Goal: Information Seeking & Learning: Learn about a topic

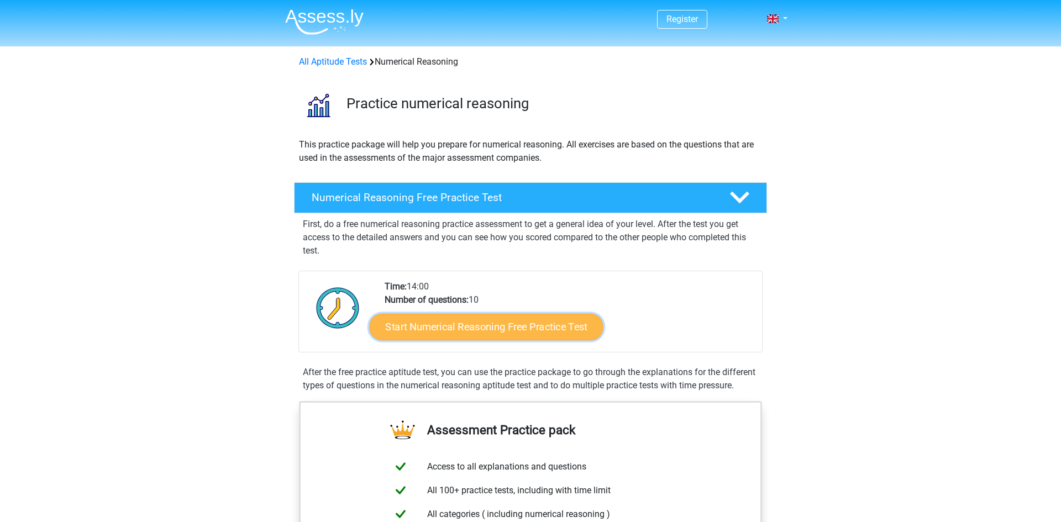
click at [547, 332] on link "Start Numerical Reasoning Free Practice Test" at bounding box center [487, 326] width 234 height 27
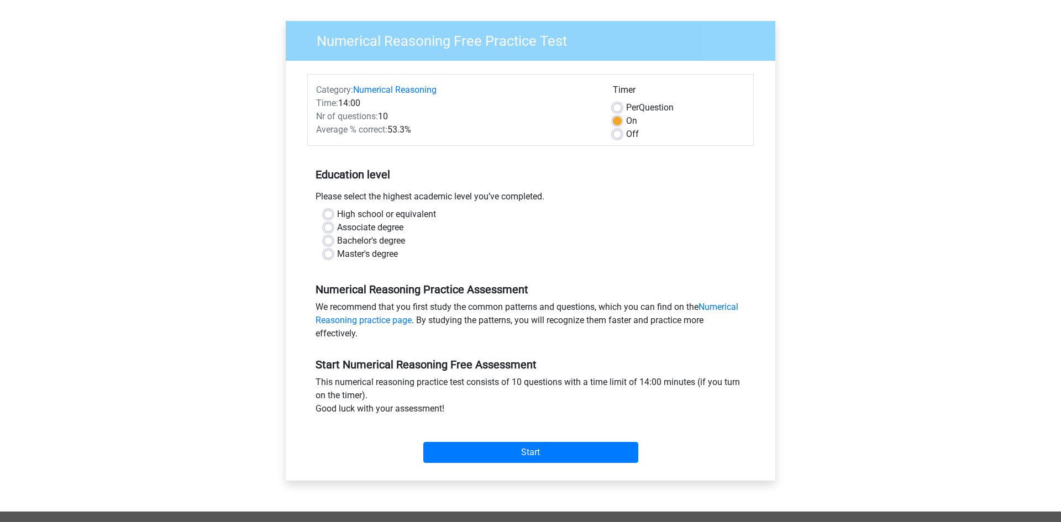
scroll to position [71, 0]
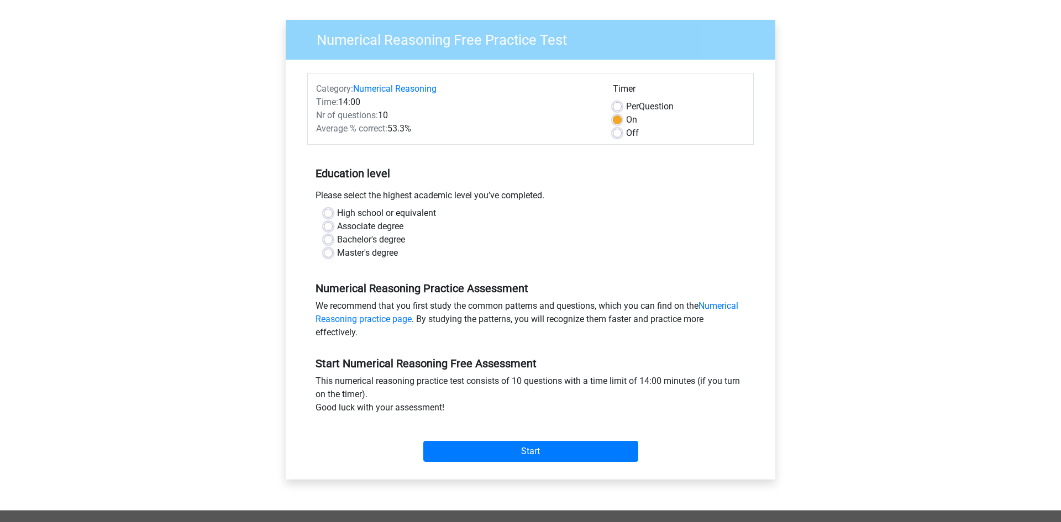
click at [337, 238] on label "Bachelor's degree" at bounding box center [371, 239] width 68 height 13
click at [329, 238] on input "Bachelor's degree" at bounding box center [328, 238] width 9 height 11
radio input "true"
click at [596, 454] on input "Start" at bounding box center [530, 451] width 215 height 21
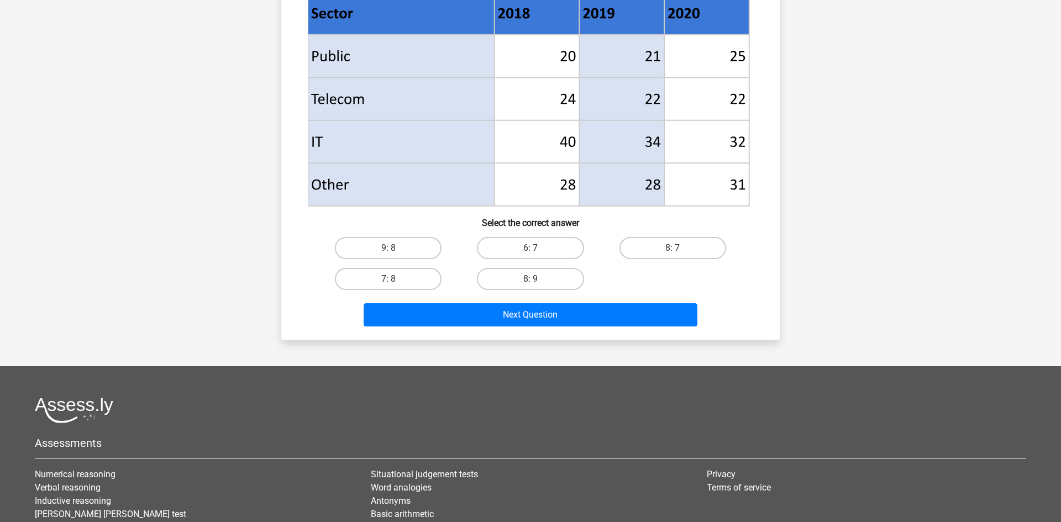
scroll to position [439, 0]
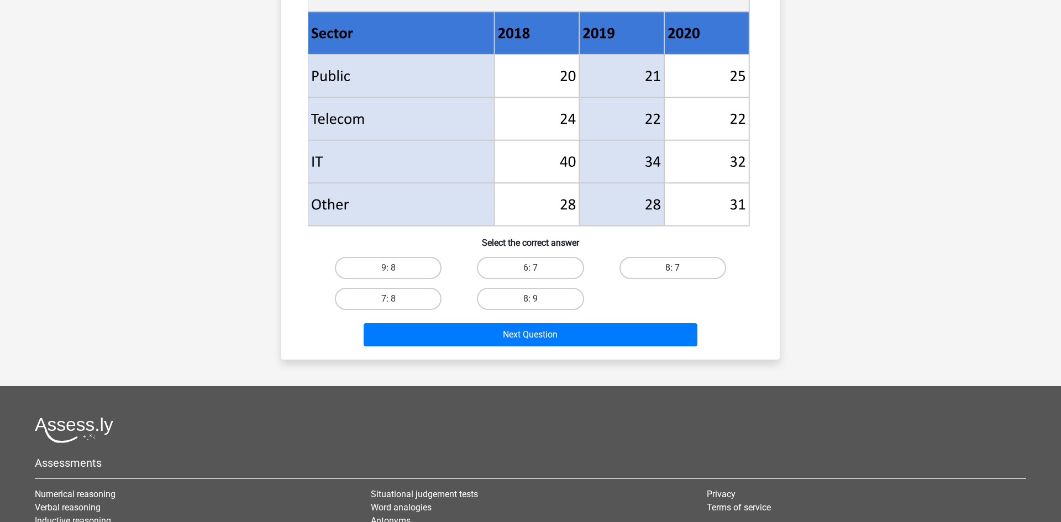
click at [695, 268] on label "8: 7" at bounding box center [673, 268] width 107 height 22
click at [680, 268] on input "8: 7" at bounding box center [676, 271] width 7 height 7
radio input "true"
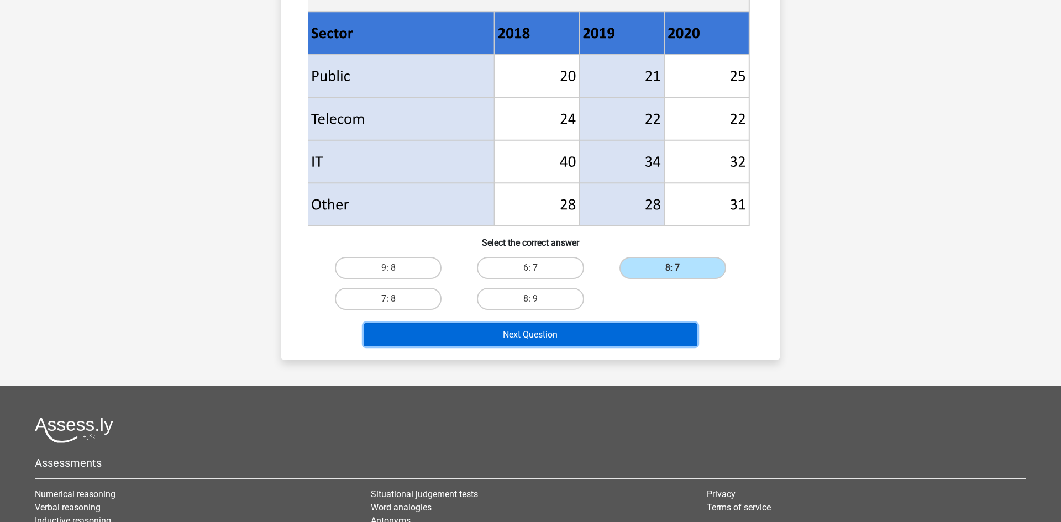
click at [658, 341] on button "Next Question" at bounding box center [531, 334] width 334 height 23
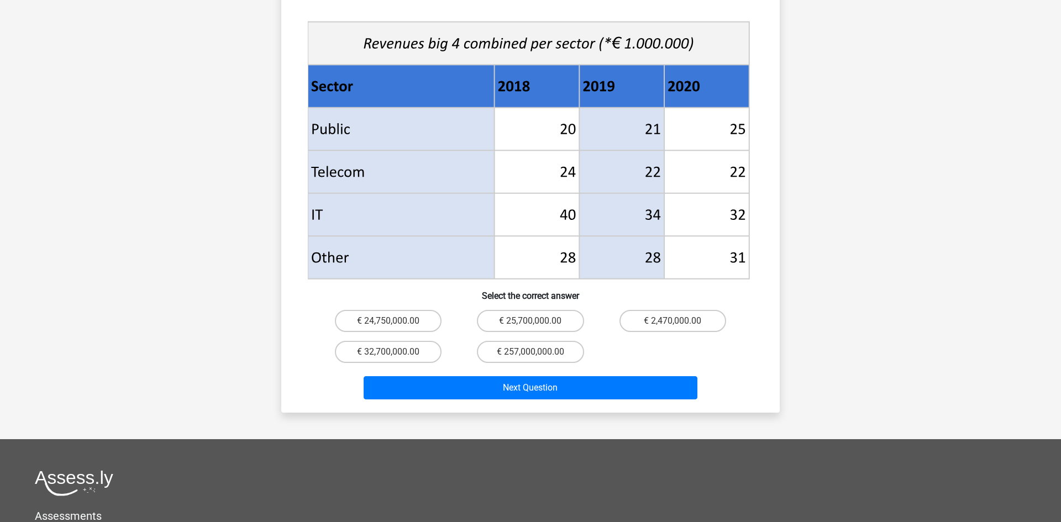
scroll to position [415, 0]
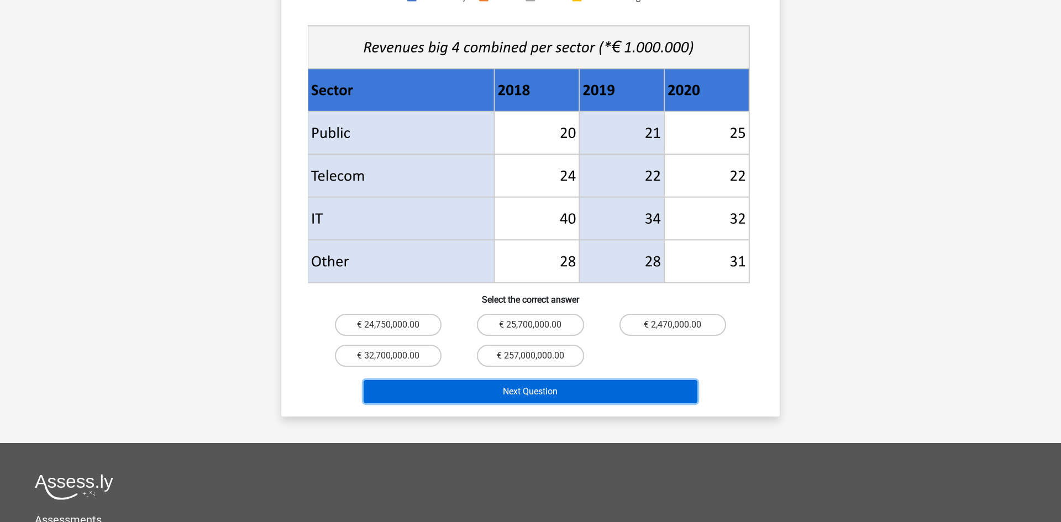
click at [679, 383] on button "Next Question" at bounding box center [531, 391] width 334 height 23
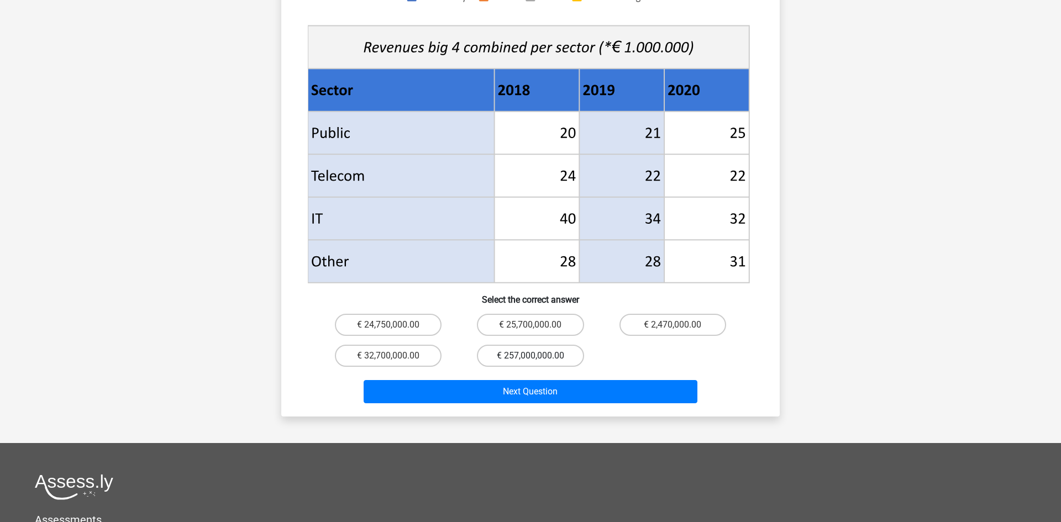
click at [506, 345] on label "€ 257,000,000.00" at bounding box center [530, 356] width 107 height 22
click at [531, 356] on input "€ 257,000,000.00" at bounding box center [534, 359] width 7 height 7
radio input "true"
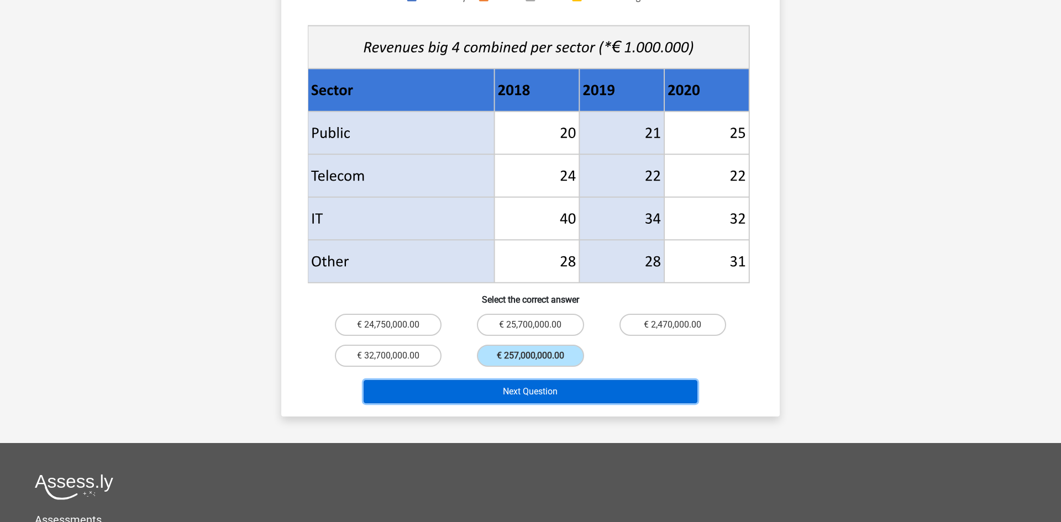
click at [531, 380] on button "Next Question" at bounding box center [531, 391] width 334 height 23
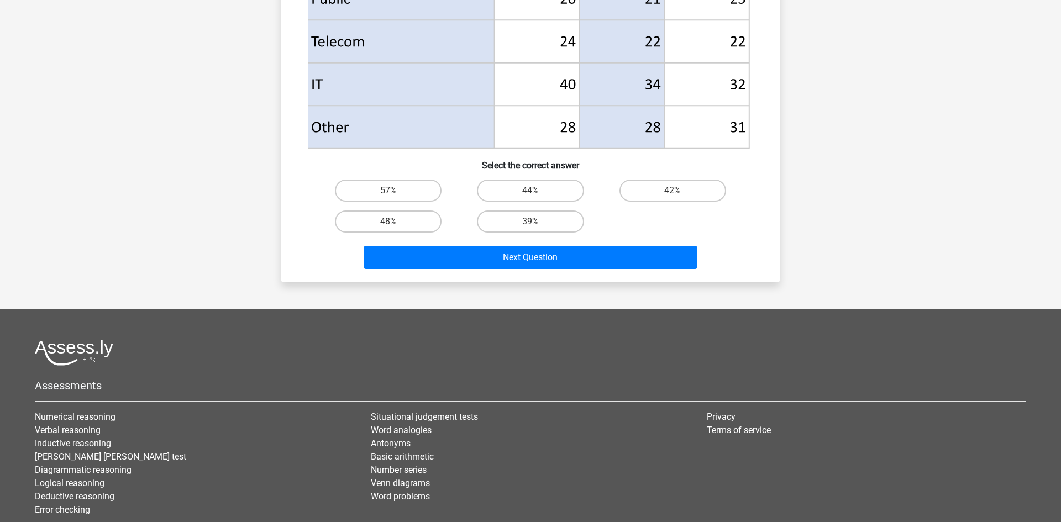
scroll to position [515, 0]
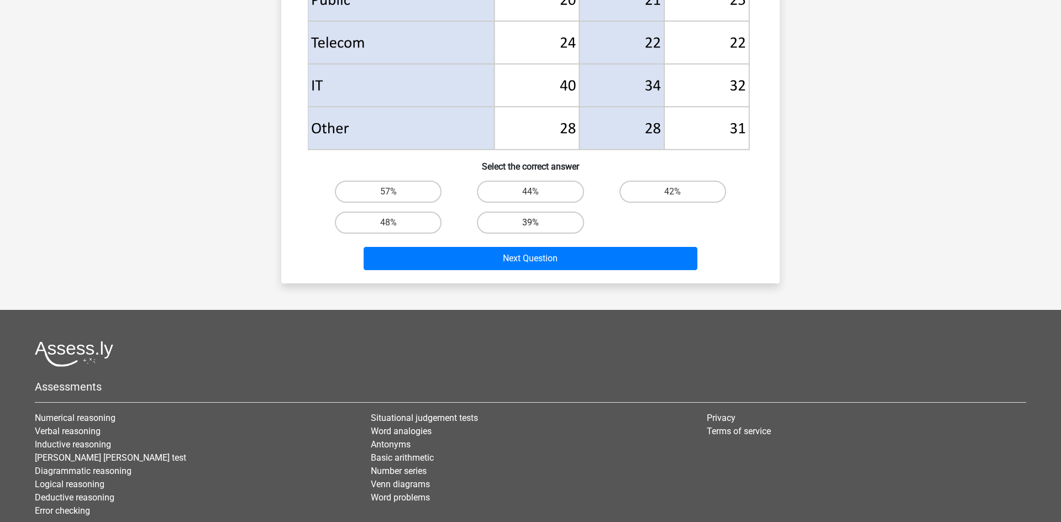
click at [500, 221] on label "39%" at bounding box center [530, 223] width 107 height 22
click at [531, 223] on input "39%" at bounding box center [534, 226] width 7 height 7
radio input "true"
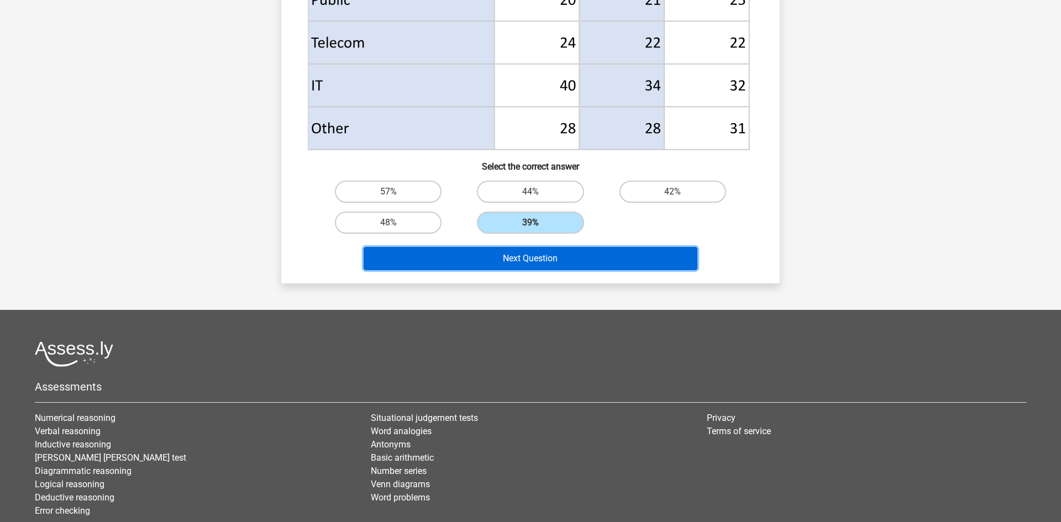
click at [555, 257] on button "Next Question" at bounding box center [531, 258] width 334 height 23
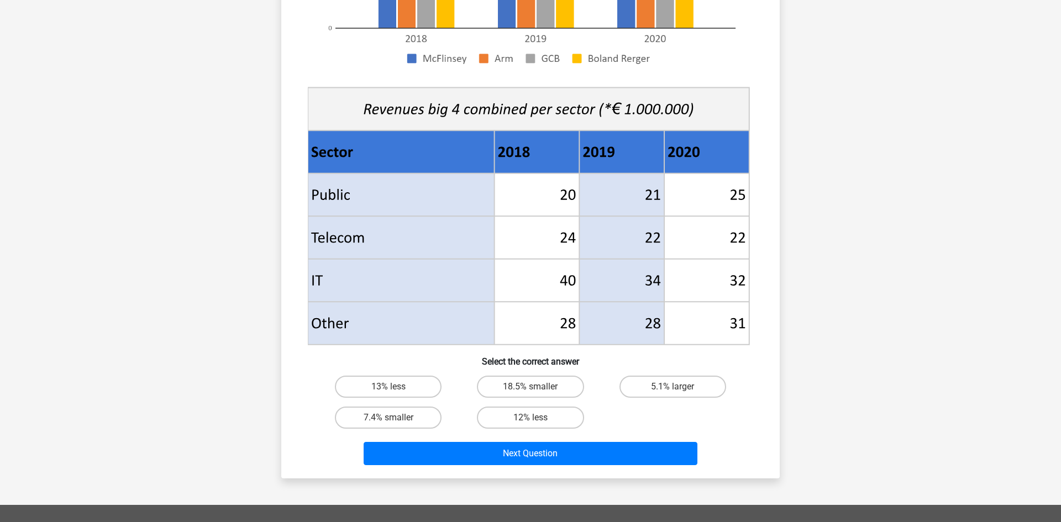
scroll to position [326, 0]
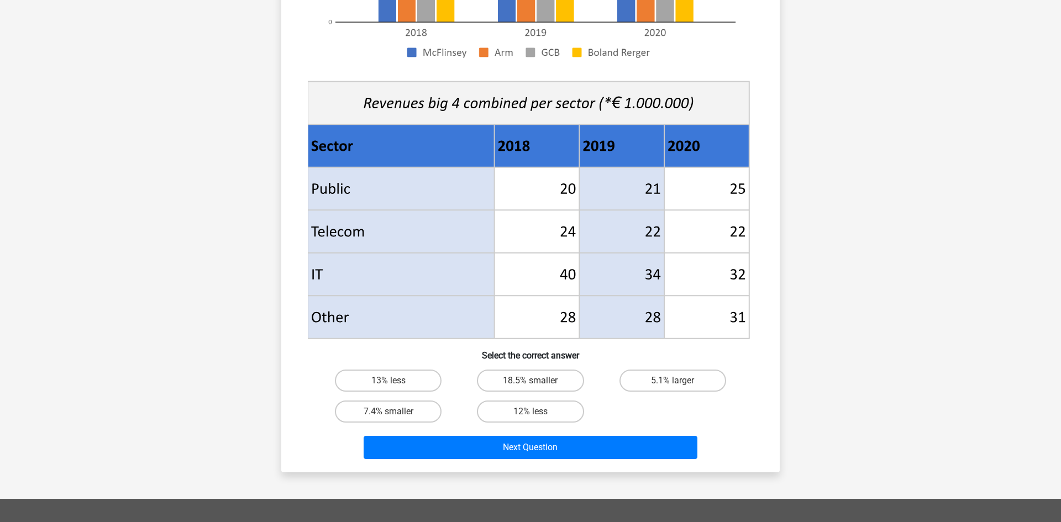
click at [534, 386] on input "18.5% smaller" at bounding box center [534, 384] width 7 height 7
radio input "true"
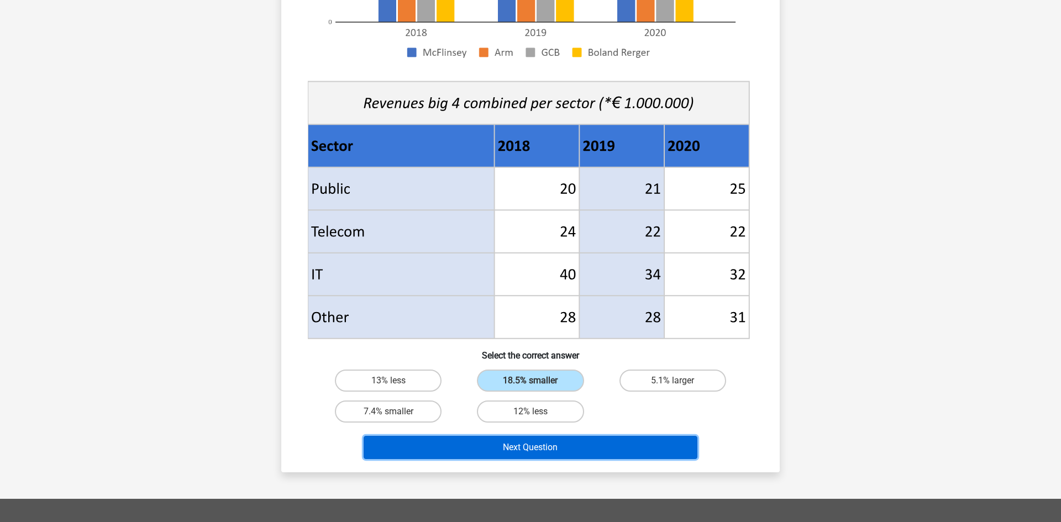
click at [553, 444] on button "Next Question" at bounding box center [531, 447] width 334 height 23
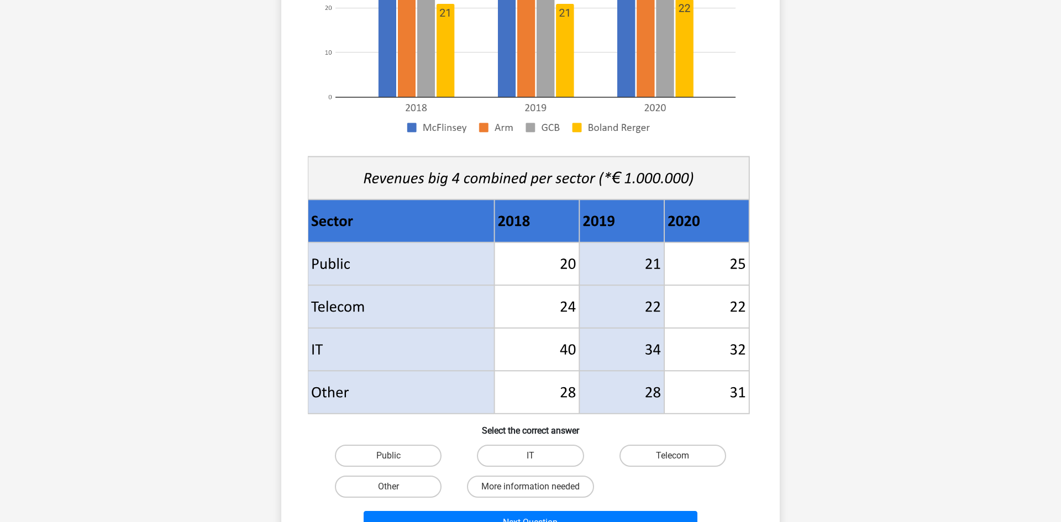
scroll to position [252, 0]
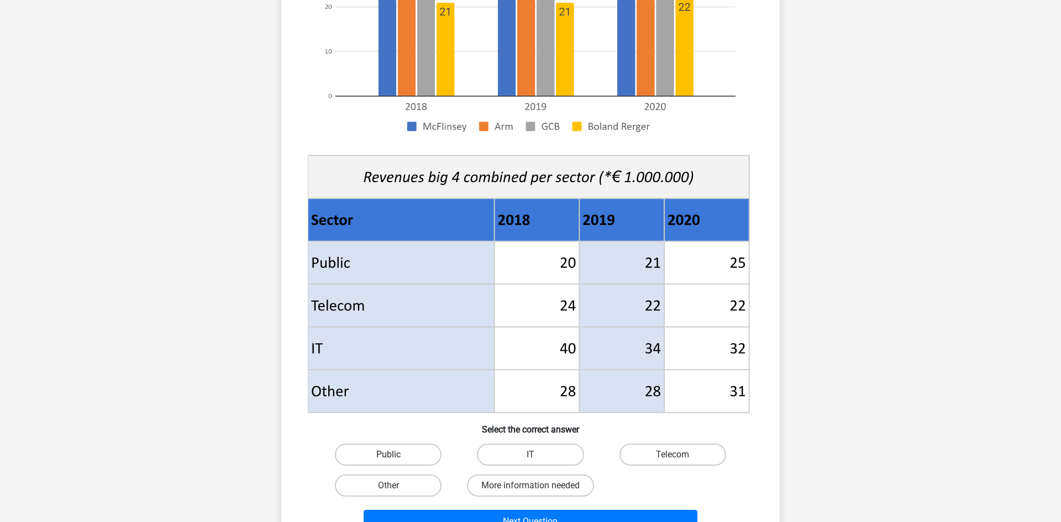
click at [418, 464] on label "Public" at bounding box center [388, 455] width 107 height 22
click at [396, 462] on input "Public" at bounding box center [392, 458] width 7 height 7
radio input "true"
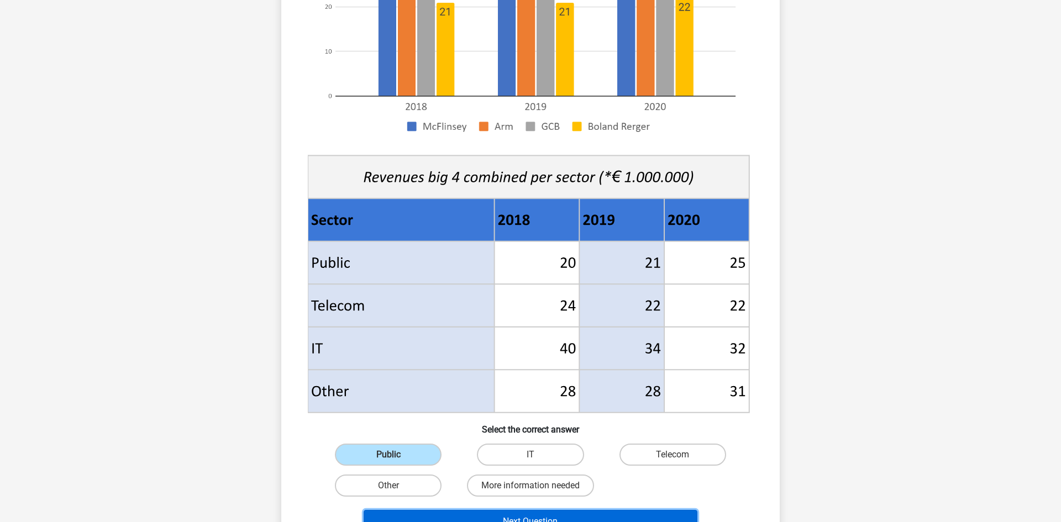
click at [509, 514] on button "Next Question" at bounding box center [531, 521] width 334 height 23
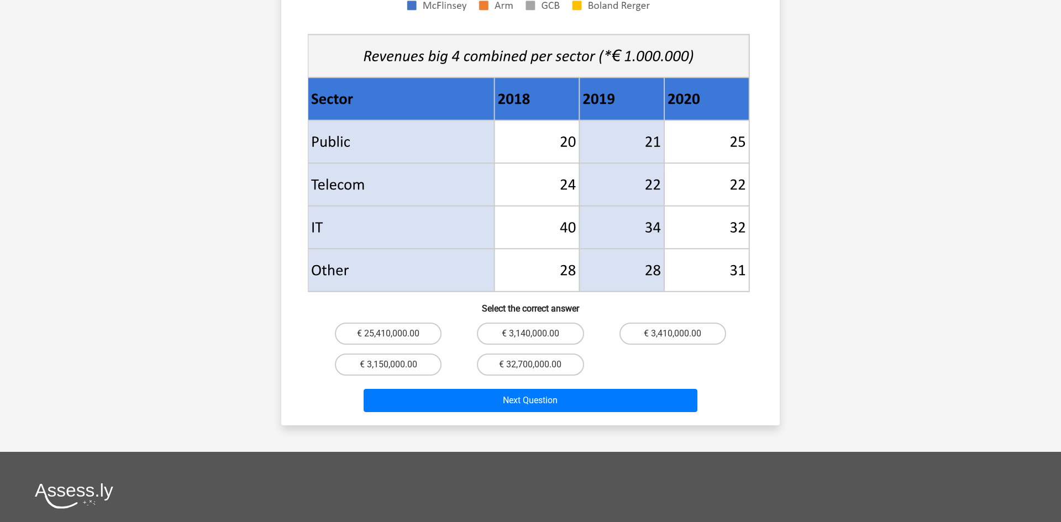
scroll to position [416, 0]
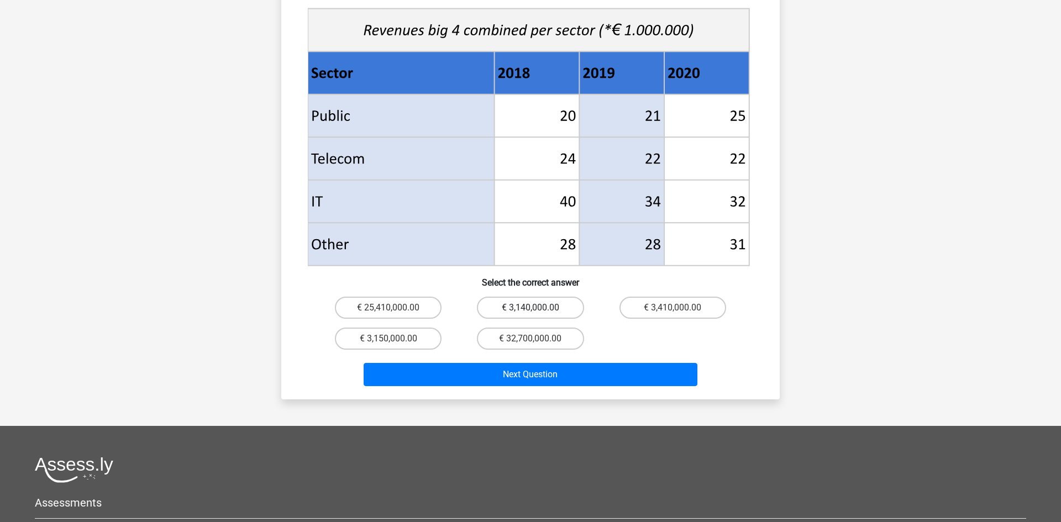
click at [526, 297] on label "€ 3,140,000.00" at bounding box center [530, 308] width 107 height 22
click at [531, 308] on input "€ 3,140,000.00" at bounding box center [534, 311] width 7 height 7
radio input "true"
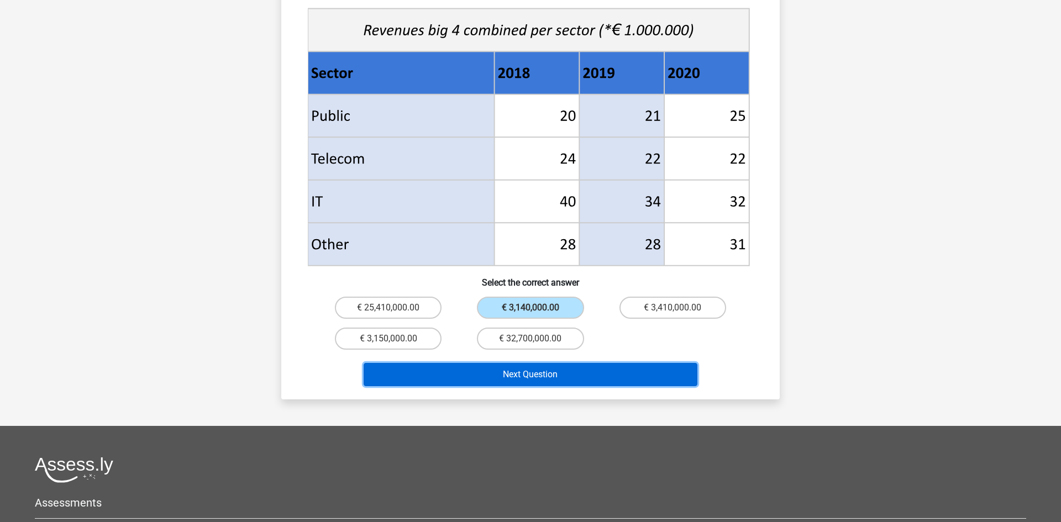
click at [601, 363] on button "Next Question" at bounding box center [531, 374] width 334 height 23
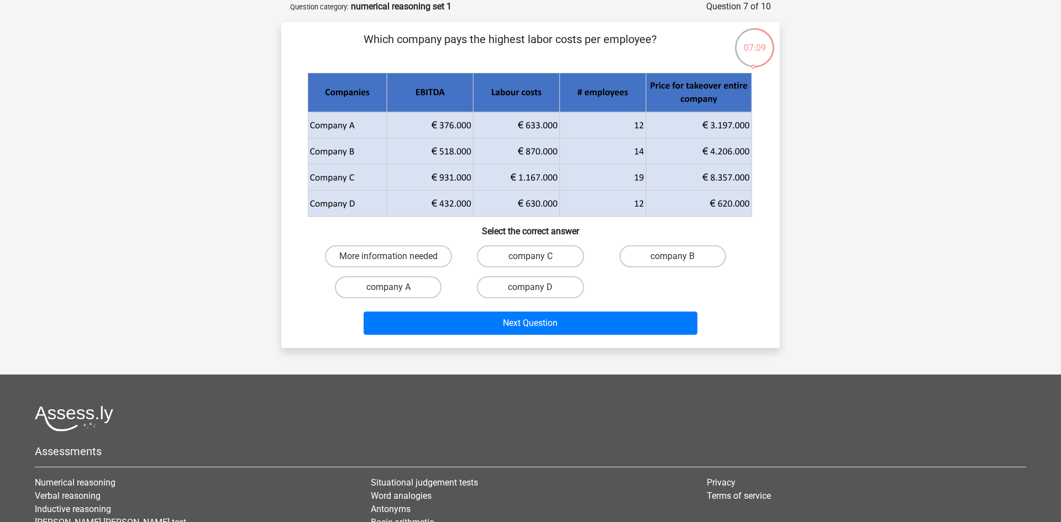
scroll to position [0, 0]
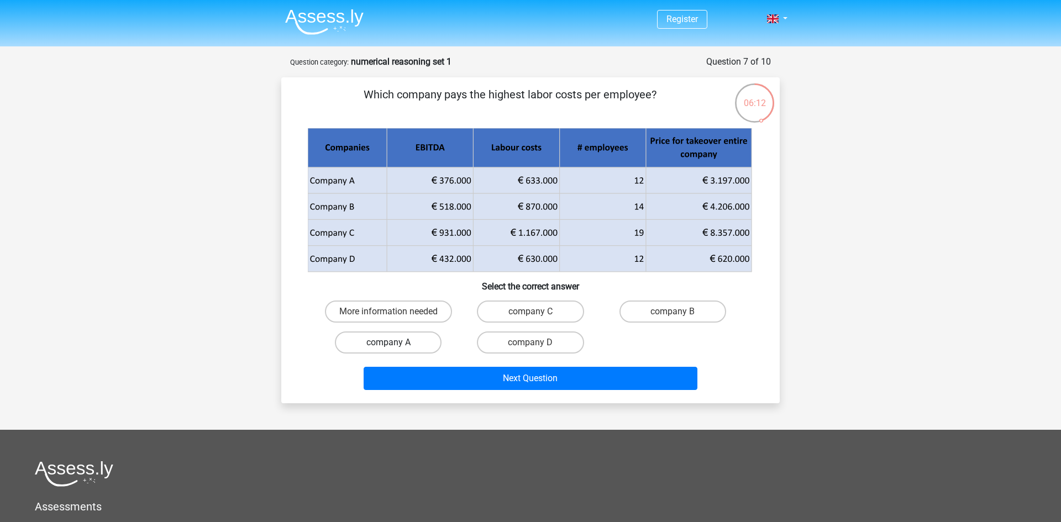
click at [399, 349] on label "company A" at bounding box center [388, 343] width 107 height 22
click at [396, 349] on input "company A" at bounding box center [392, 346] width 7 height 7
radio input "true"
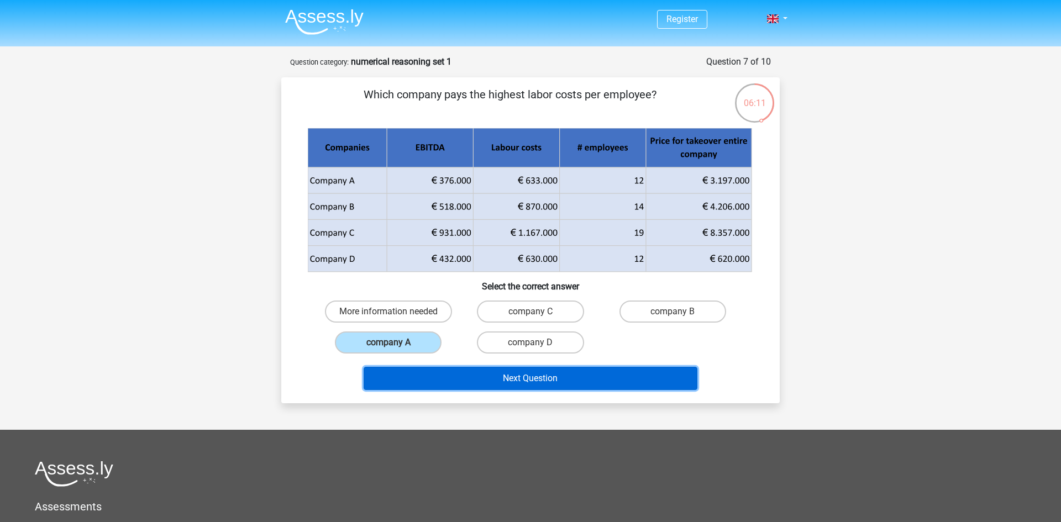
click at [465, 385] on button "Next Question" at bounding box center [531, 378] width 334 height 23
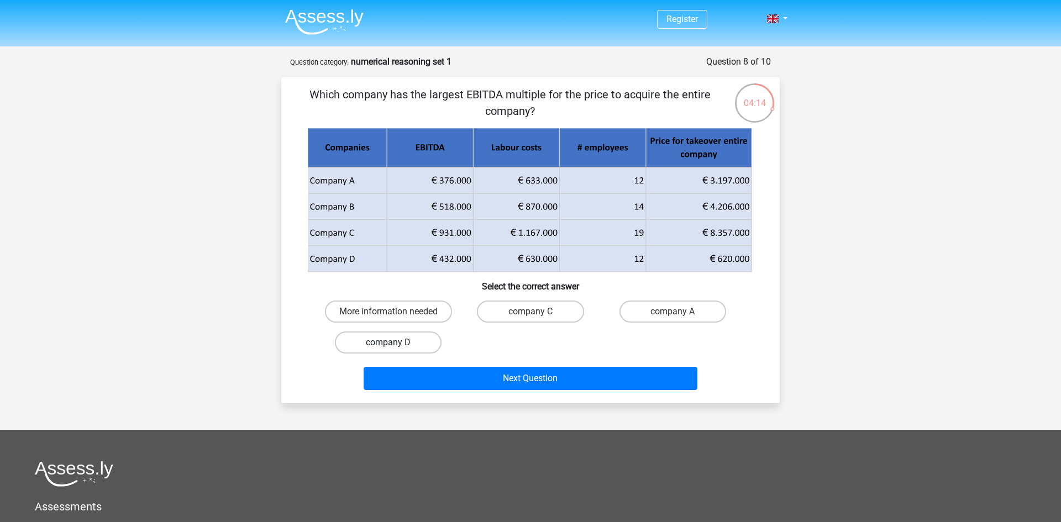
click at [400, 345] on label "company D" at bounding box center [388, 343] width 107 height 22
click at [396, 345] on input "company D" at bounding box center [392, 346] width 7 height 7
radio input "true"
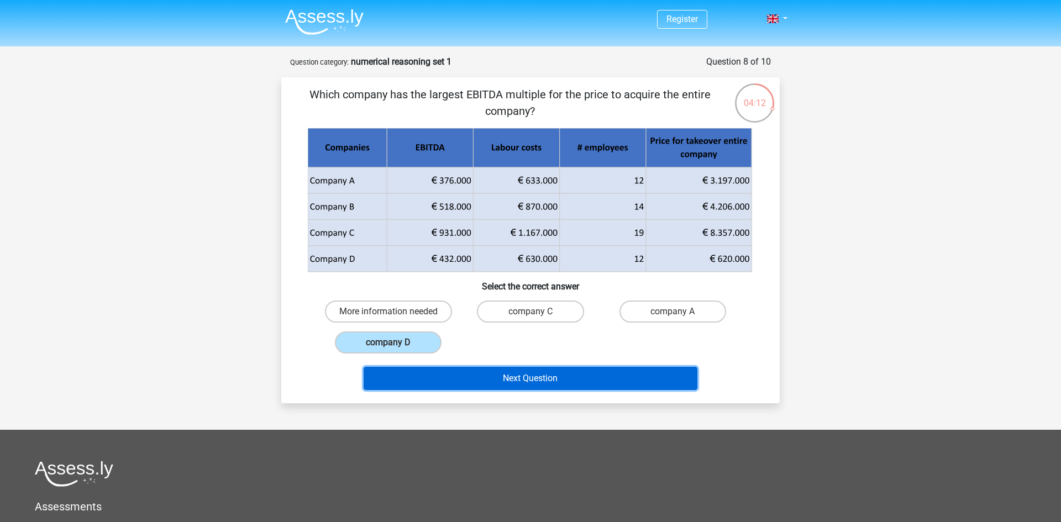
click at [504, 388] on button "Next Question" at bounding box center [531, 378] width 334 height 23
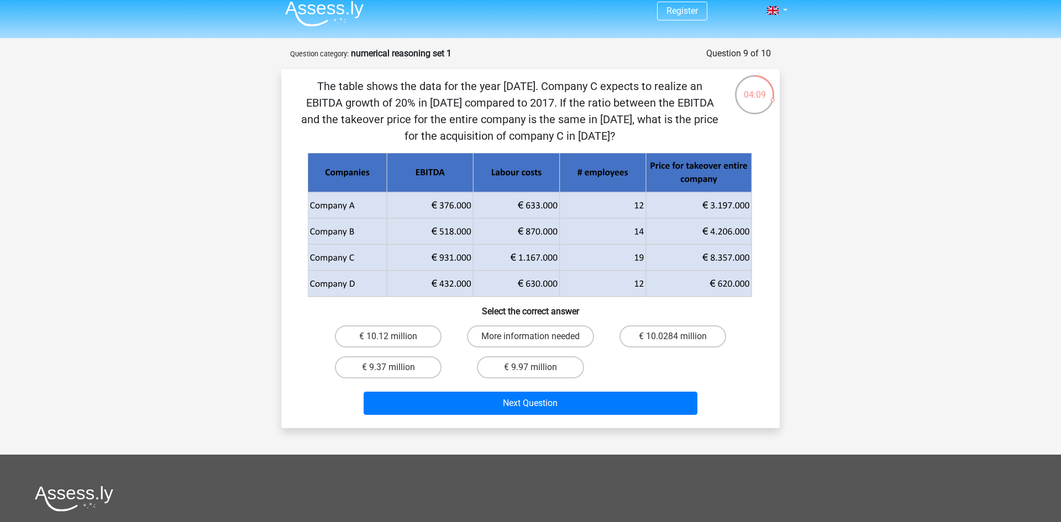
scroll to position [7, 0]
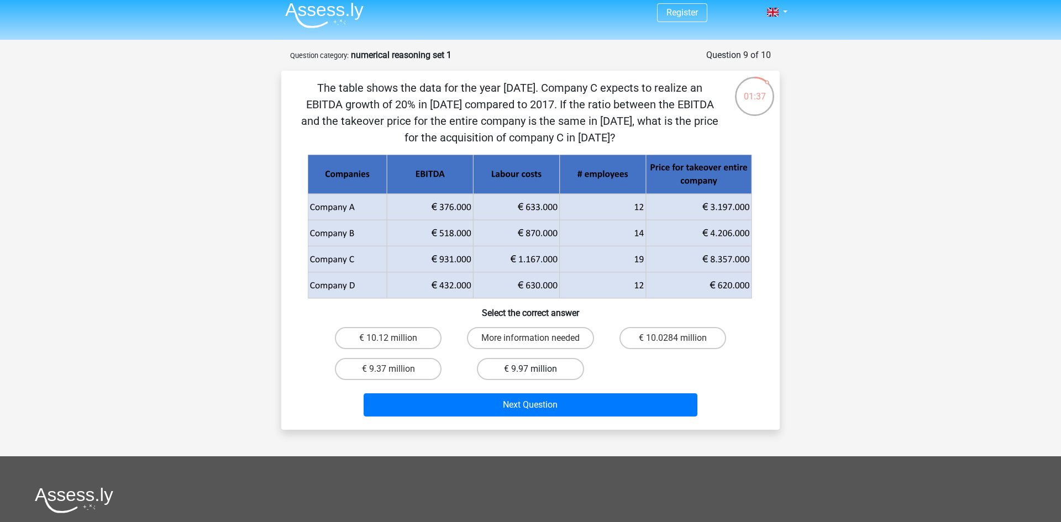
click at [515, 367] on label "€ 9.97 million" at bounding box center [530, 369] width 107 height 22
click at [531, 369] on input "€ 9.97 million" at bounding box center [534, 372] width 7 height 7
radio input "true"
click at [569, 334] on label "More information needed" at bounding box center [530, 338] width 127 height 22
click at [538, 338] on input "More information needed" at bounding box center [534, 341] width 7 height 7
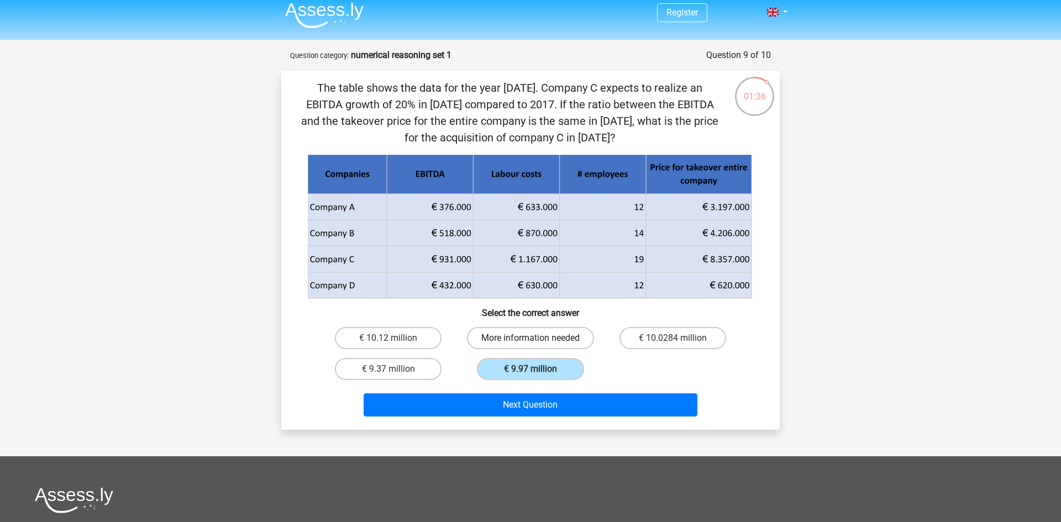
radio input "true"
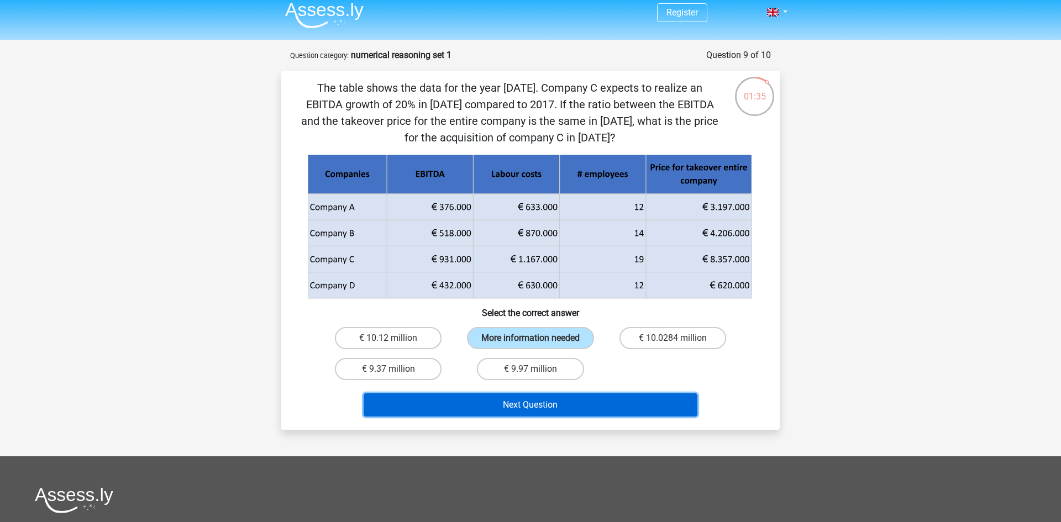
click at [572, 401] on button "Next Question" at bounding box center [531, 405] width 334 height 23
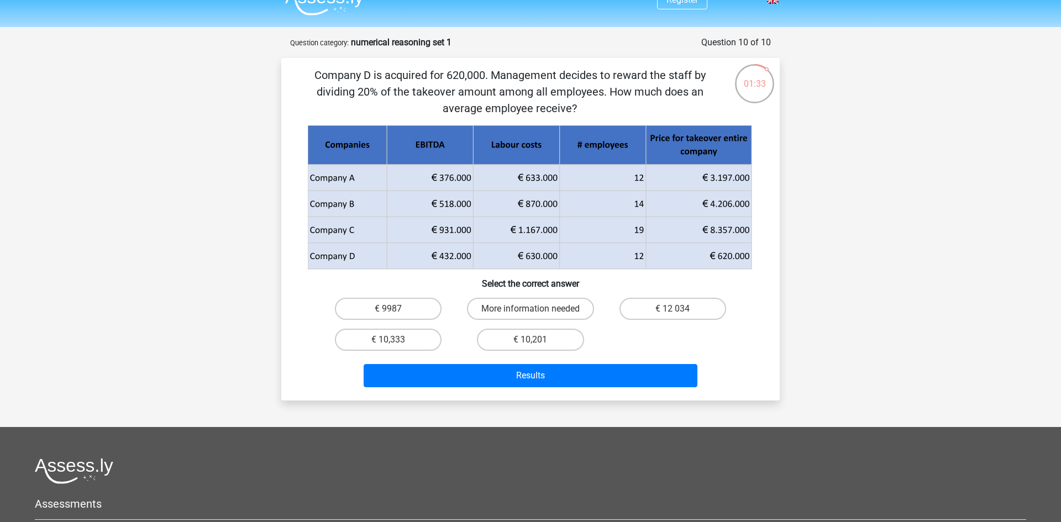
scroll to position [19, 0]
click at [407, 338] on label "€ 10,333" at bounding box center [388, 340] width 107 height 22
click at [396, 341] on input "€ 10,333" at bounding box center [392, 344] width 7 height 7
radio input "true"
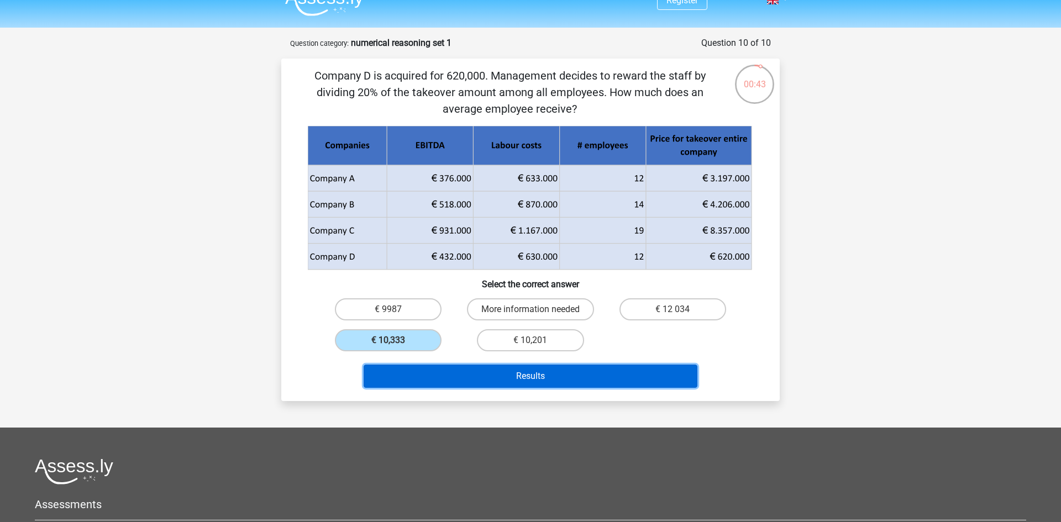
click at [445, 373] on button "Results" at bounding box center [531, 376] width 334 height 23
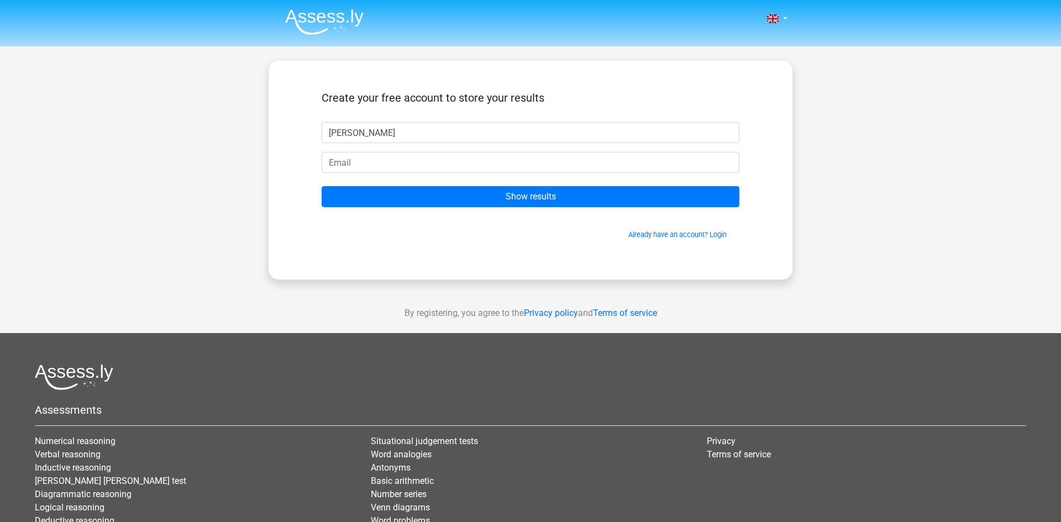
type input "Daniela"
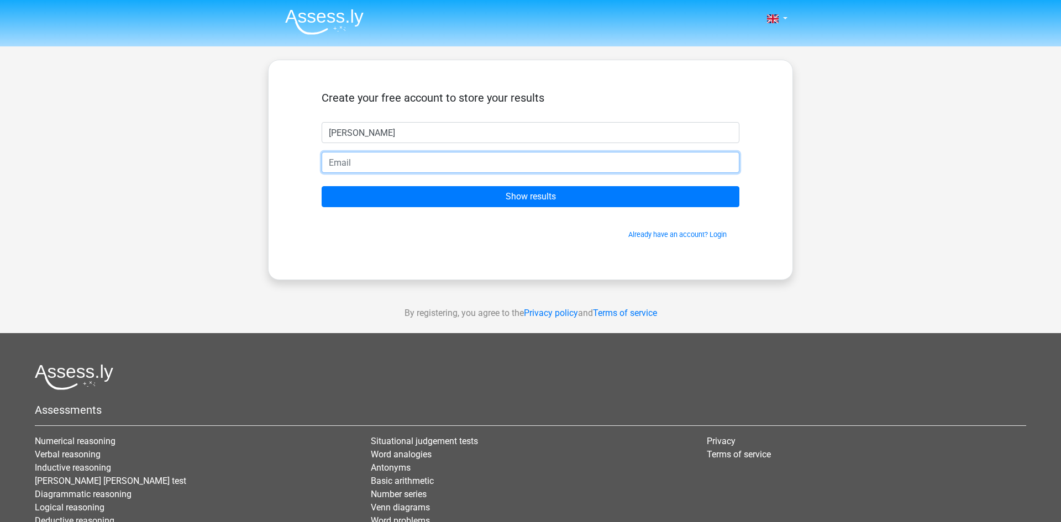
click at [573, 165] on input "email" at bounding box center [531, 162] width 418 height 21
type input "danielacoc28@gmail.com"
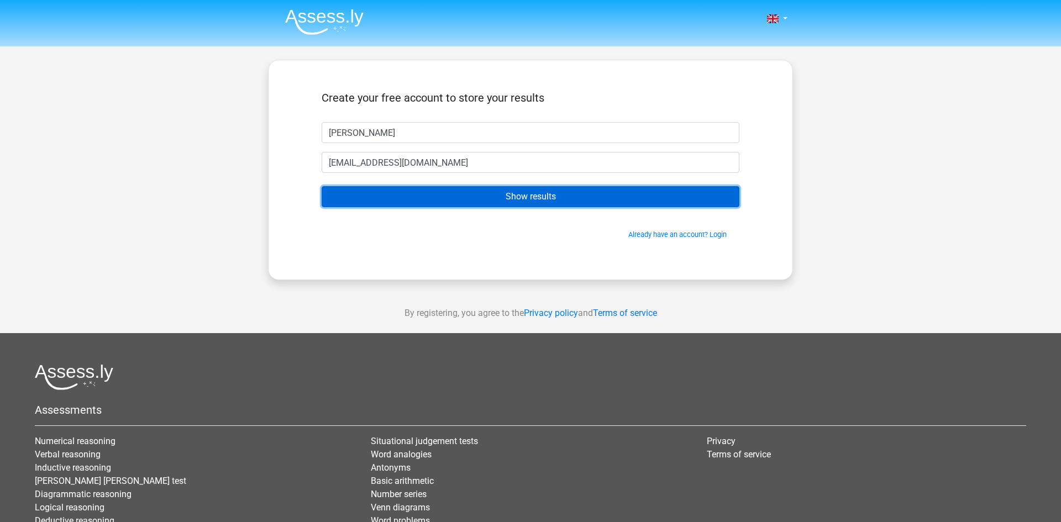
click at [447, 202] on input "Show results" at bounding box center [531, 196] width 418 height 21
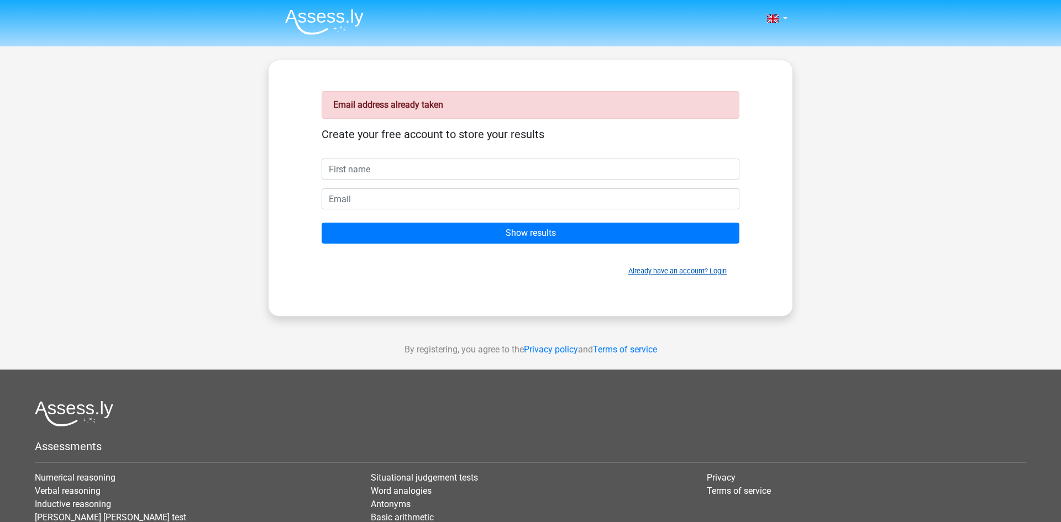
click at [656, 271] on link "Already have an account? Login" at bounding box center [677, 271] width 98 height 8
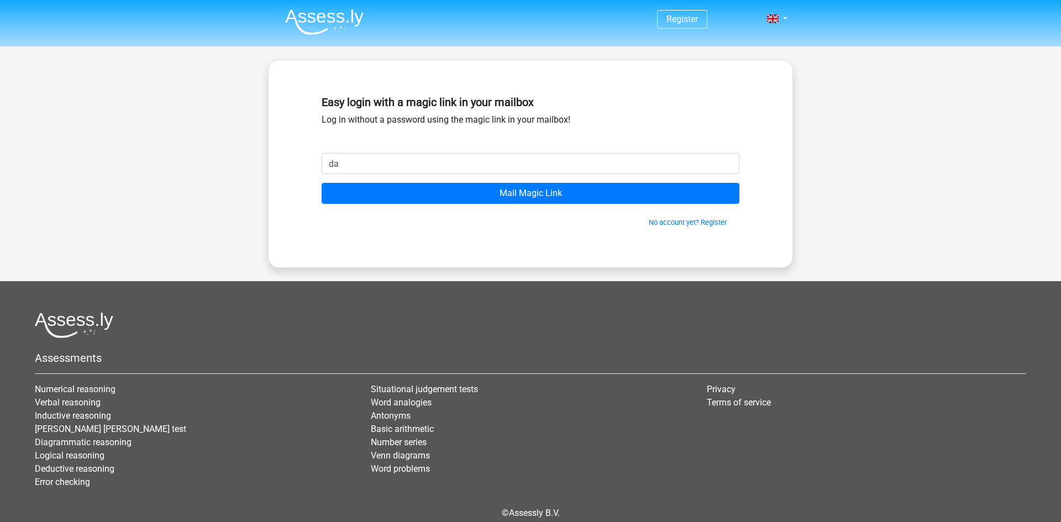
type input "[EMAIL_ADDRESS][DOMAIN_NAME]"
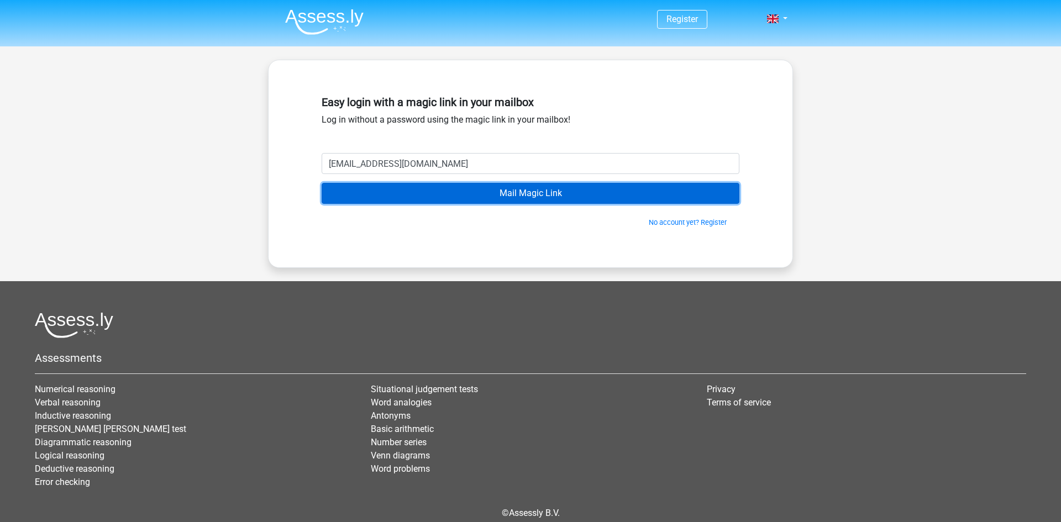
click at [453, 197] on input "Mail Magic Link" at bounding box center [531, 193] width 418 height 21
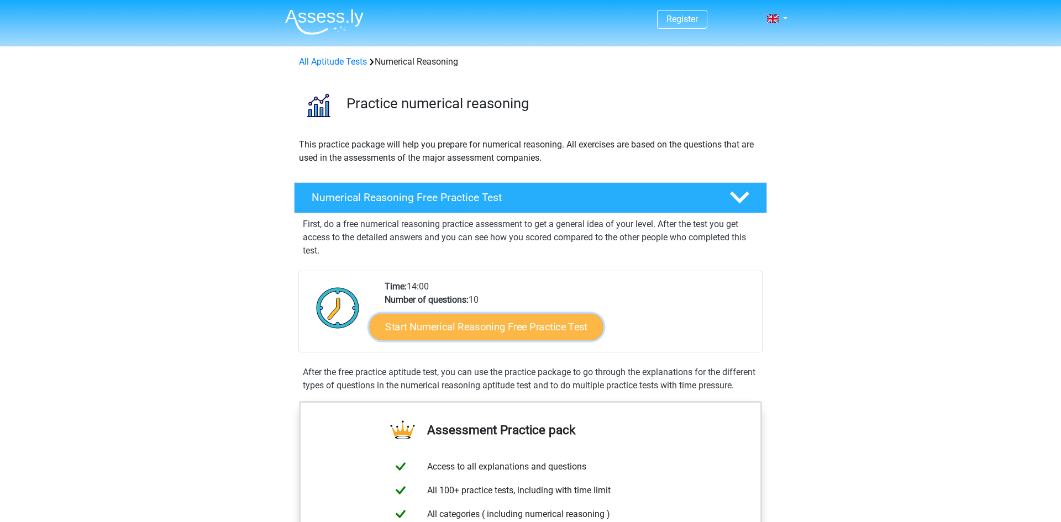
click at [555, 327] on link "Start Numerical Reasoning Free Practice Test" at bounding box center [487, 326] width 234 height 27
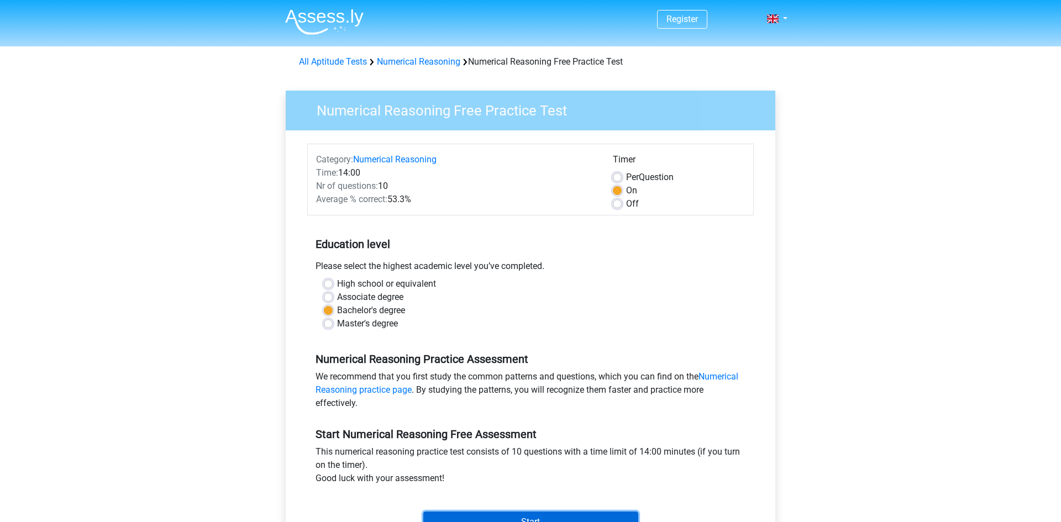
click at [551, 516] on input "Start" at bounding box center [530, 522] width 215 height 21
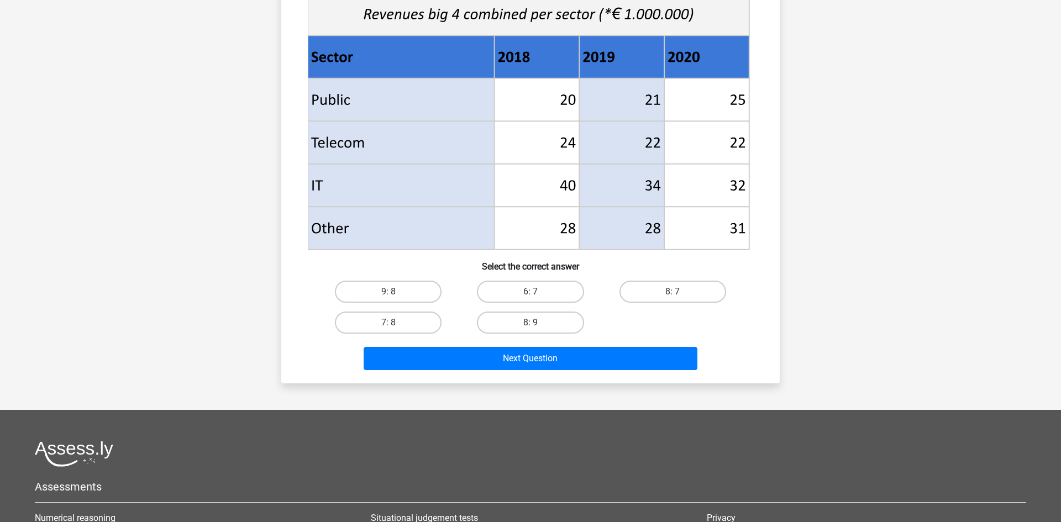
scroll to position [426, 0]
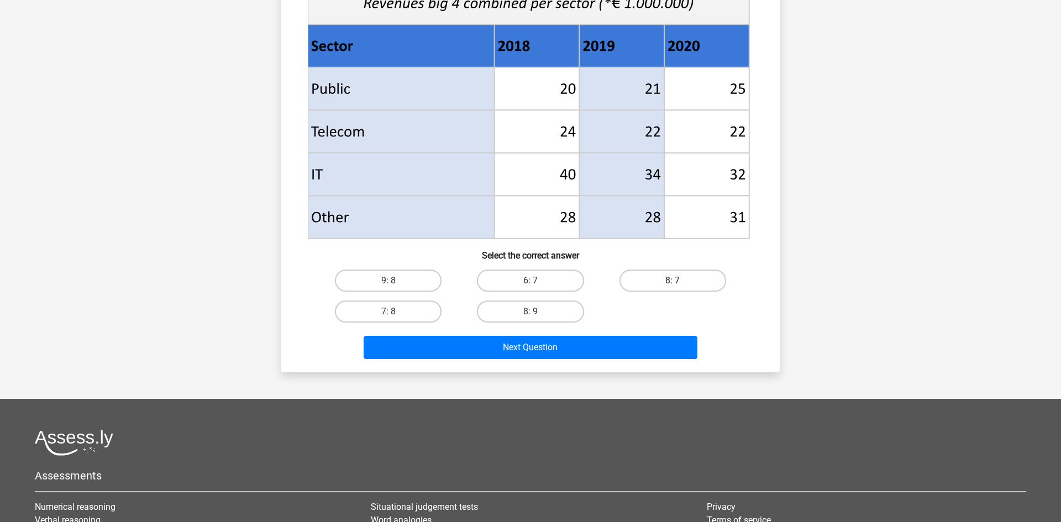
click at [651, 282] on label "8: 7" at bounding box center [673, 281] width 107 height 22
click at [673, 282] on input "8: 7" at bounding box center [676, 284] width 7 height 7
radio input "true"
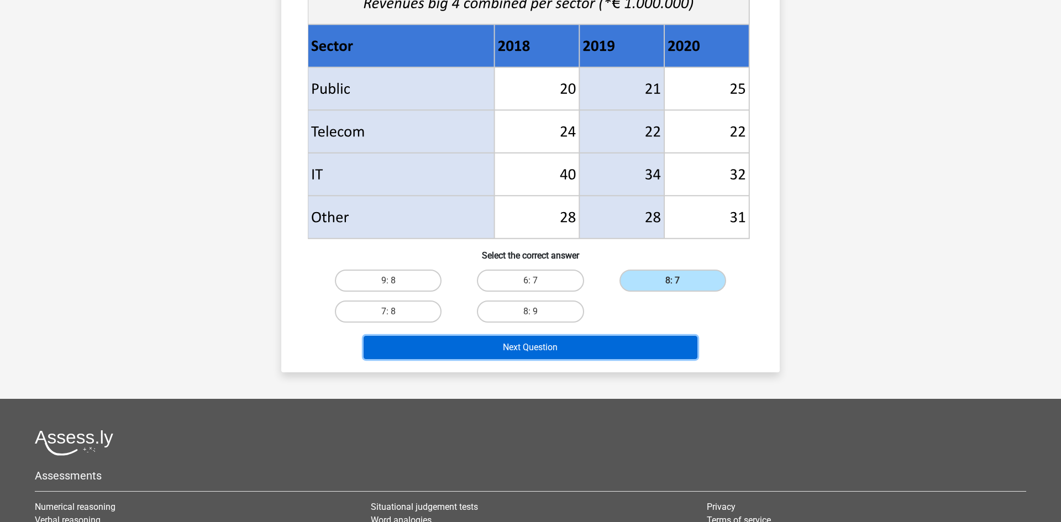
click at [620, 346] on button "Next Question" at bounding box center [531, 347] width 334 height 23
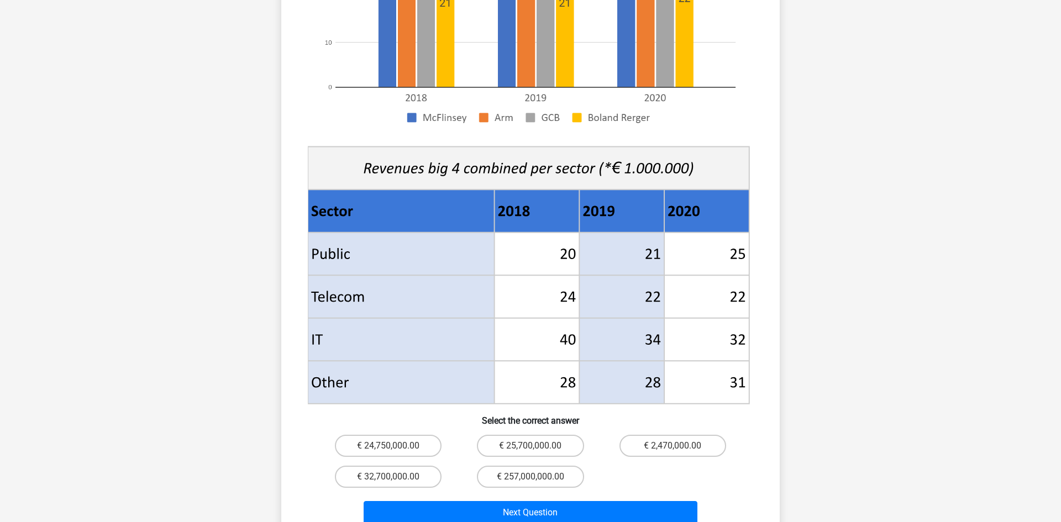
scroll to position [0, 0]
